Goal: Book appointment/travel/reservation

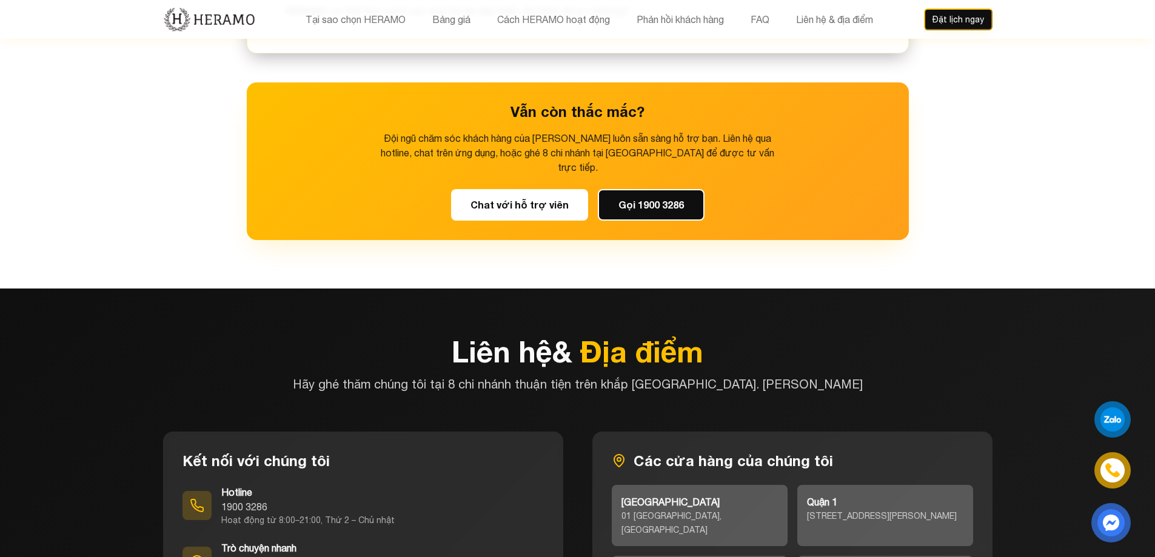
scroll to position [5276, 0]
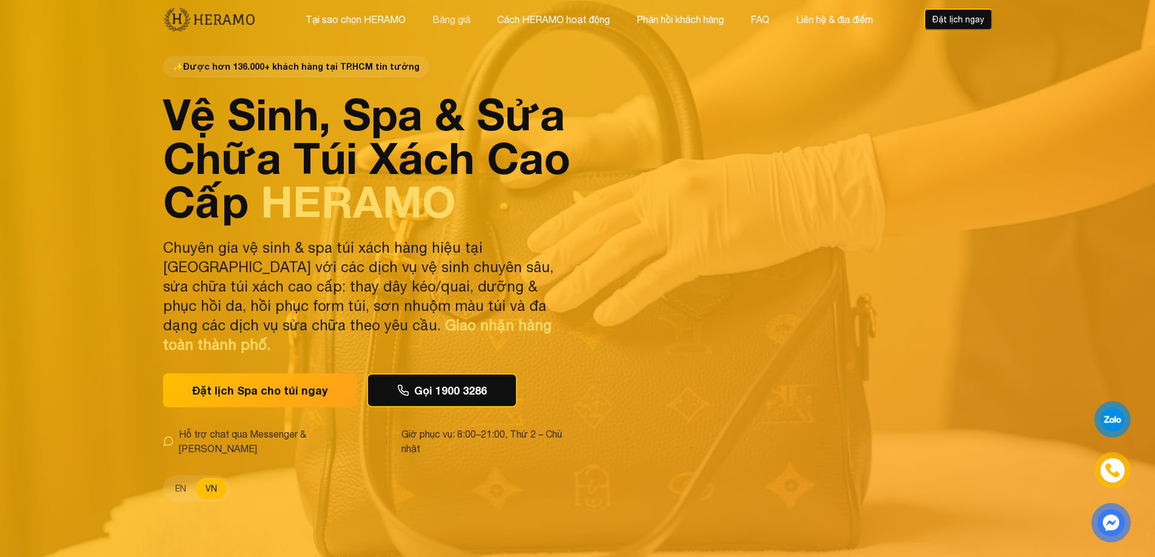
click at [451, 22] on button "Bảng giá" at bounding box center [451, 20] width 45 height 16
click at [972, 18] on button "Đặt lịch ngay" at bounding box center [958, 19] width 69 height 22
click at [954, 24] on button "Đặt lịch ngay" at bounding box center [958, 19] width 69 height 22
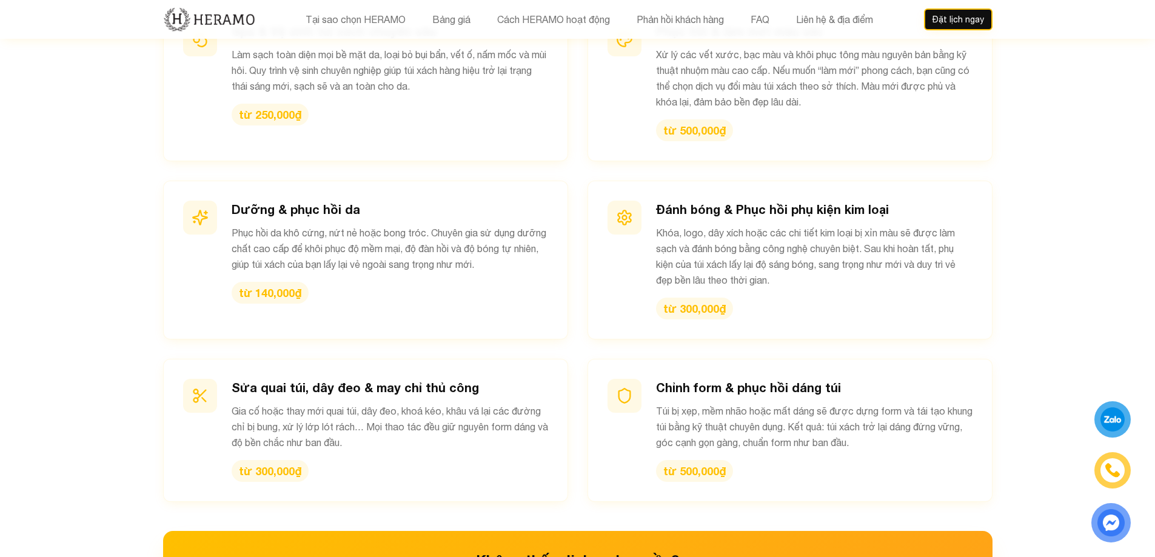
scroll to position [1395, 0]
